Goal: Transaction & Acquisition: Purchase product/service

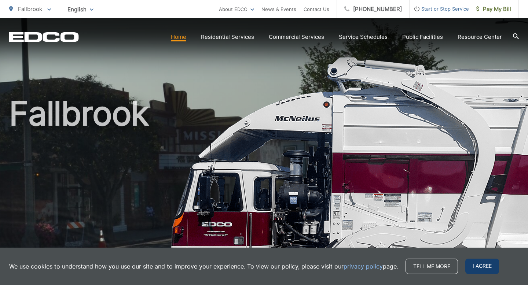
click at [479, 267] on span "I agree" at bounding box center [482, 266] width 34 height 15
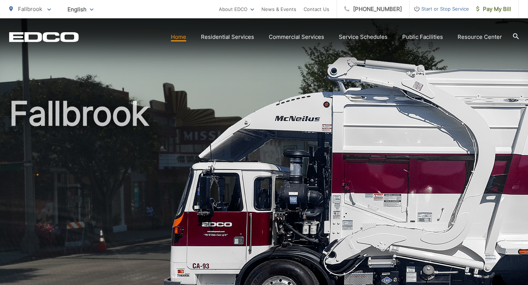
click at [461, 50] on div "Fallbrook" at bounding box center [264, 169] width 510 height 303
click at [497, 10] on span "Pay My Bill" at bounding box center [493, 9] width 35 height 9
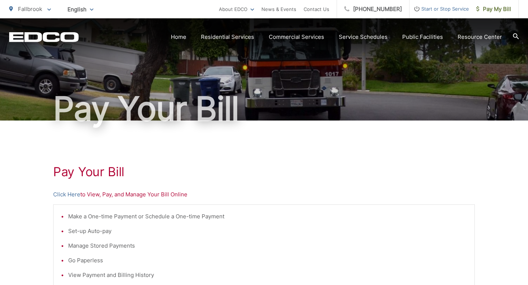
scroll to position [27, 0]
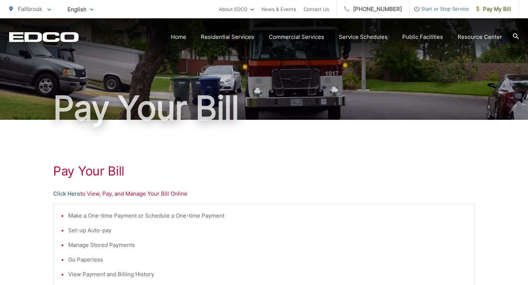
click at [65, 193] on link "Click Here" at bounding box center [66, 194] width 27 height 9
